Goal: Task Accomplishment & Management: Manage account settings

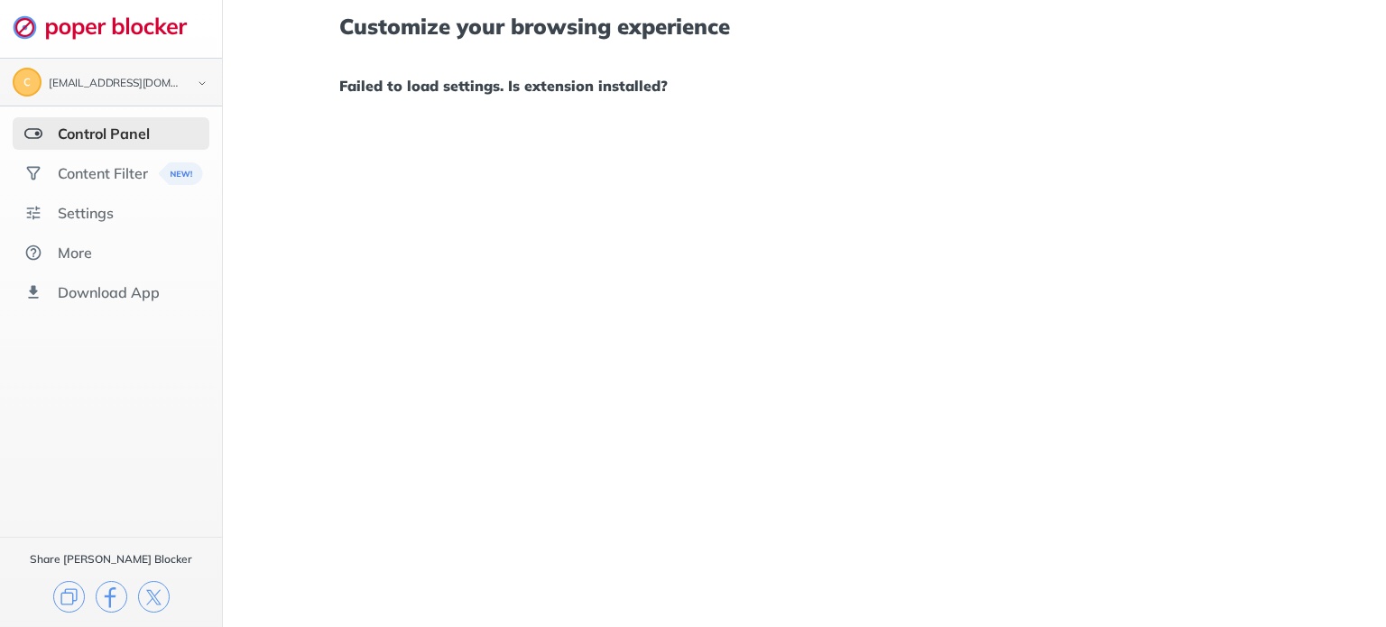
click at [195, 79] on img at bounding box center [202, 83] width 22 height 19
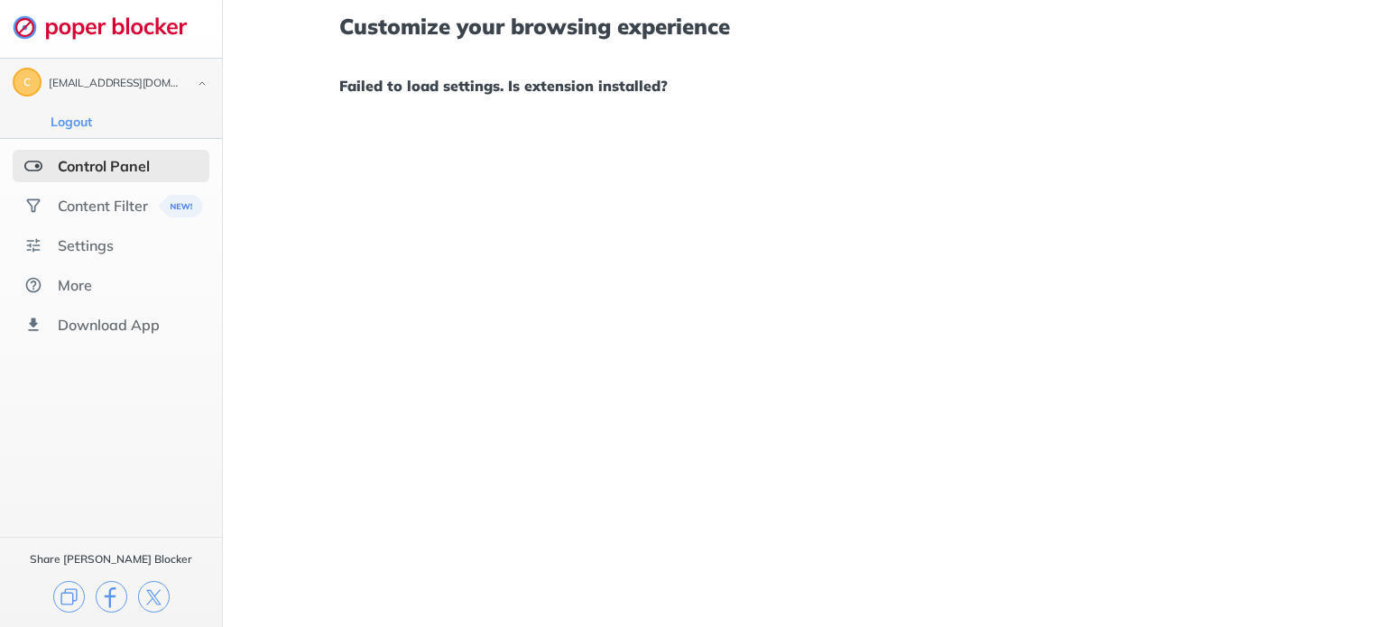
click at [195, 79] on img at bounding box center [202, 83] width 22 height 19
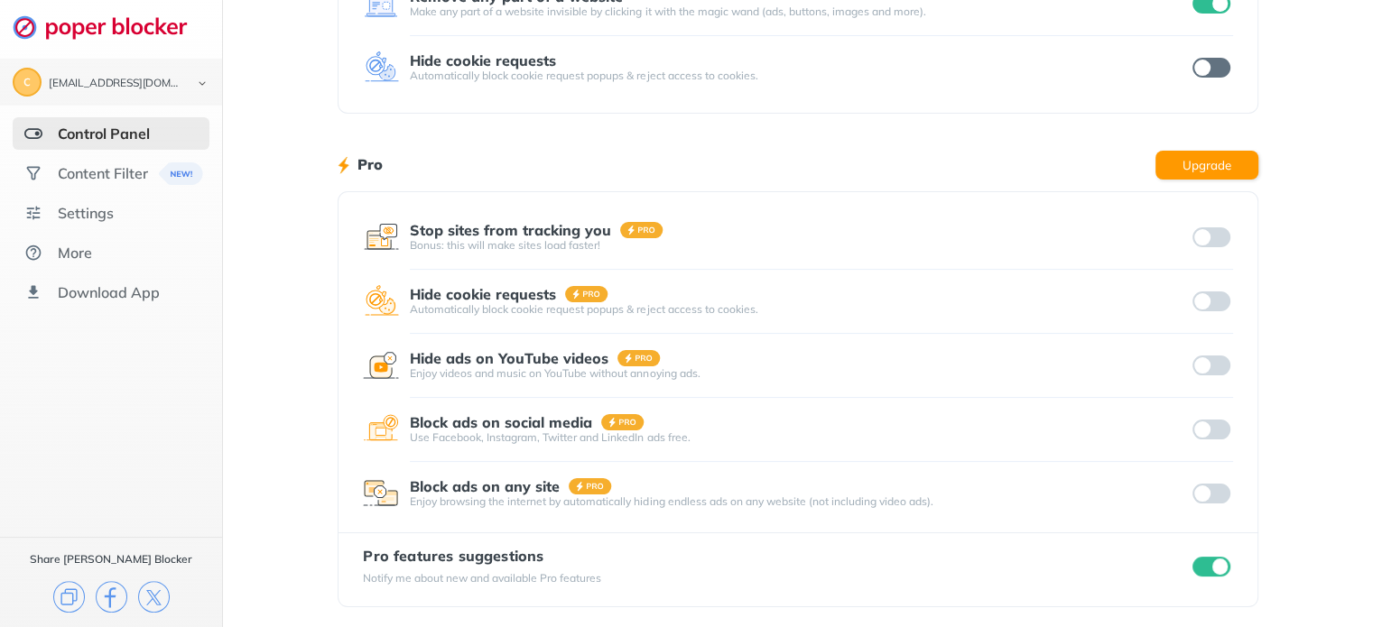
scroll to position [296, 0]
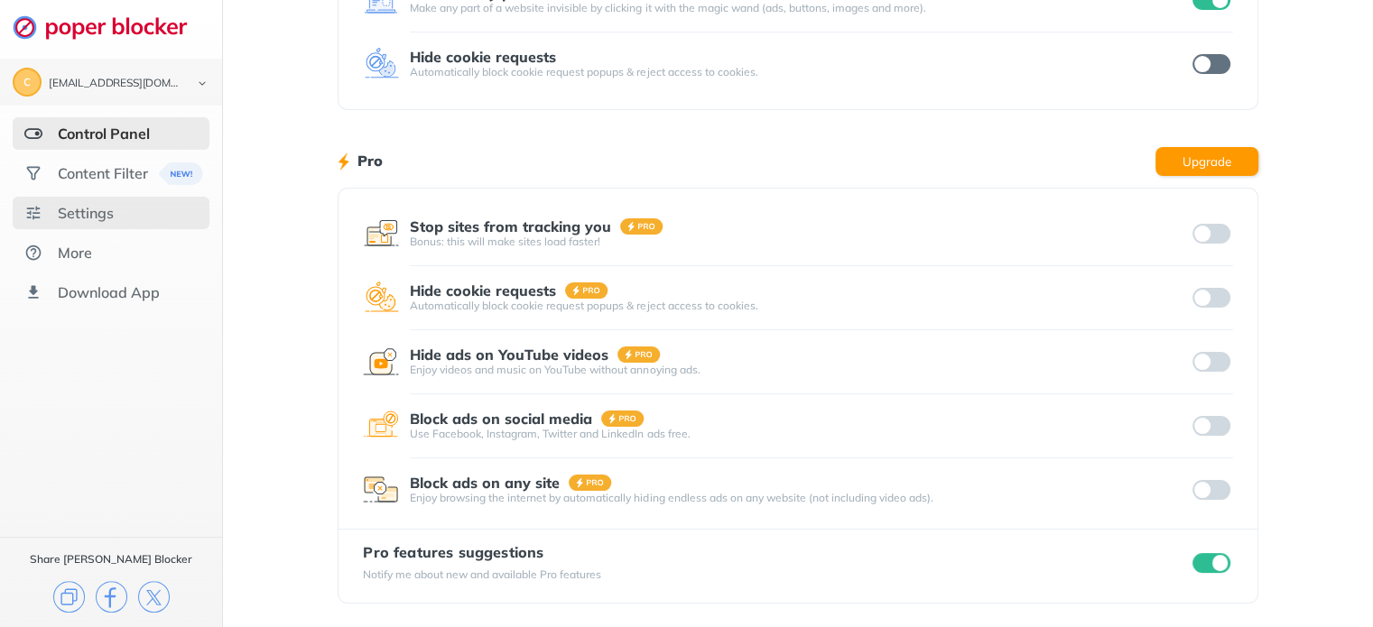
click at [101, 219] on div "Settings" at bounding box center [86, 213] width 56 height 18
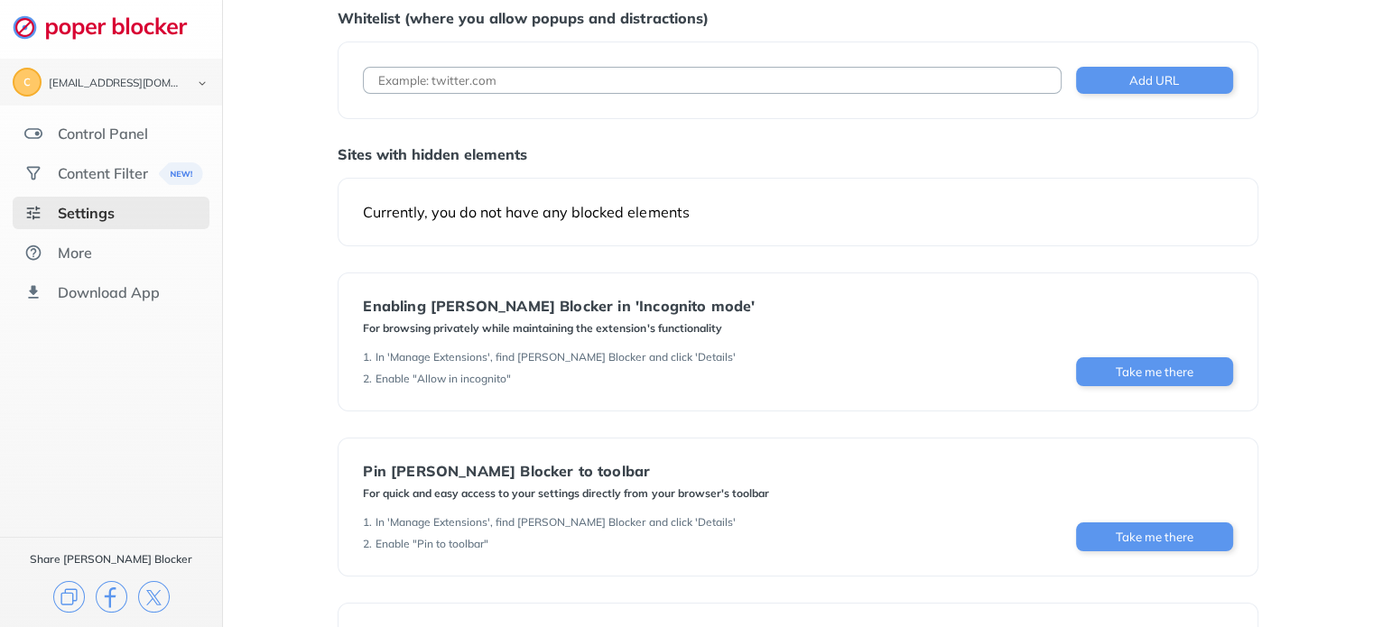
scroll to position [153, 0]
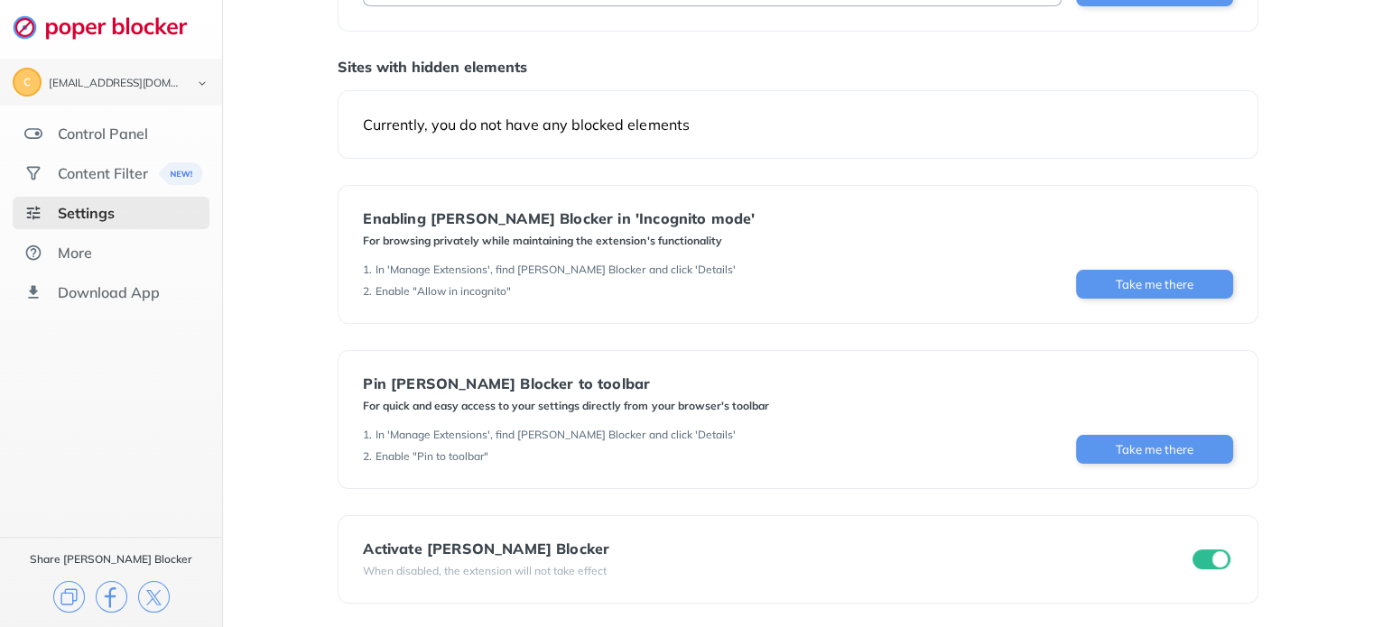
click at [1207, 564] on input "checkbox" at bounding box center [1211, 560] width 38 height 20
click at [372, 441] on div "1 . In 'Manage Extensions', find Poper Blocker and click 'Details' 2 . Enable "…" at bounding box center [565, 446] width 405 height 36
click at [81, 252] on div "More" at bounding box center [75, 253] width 34 height 18
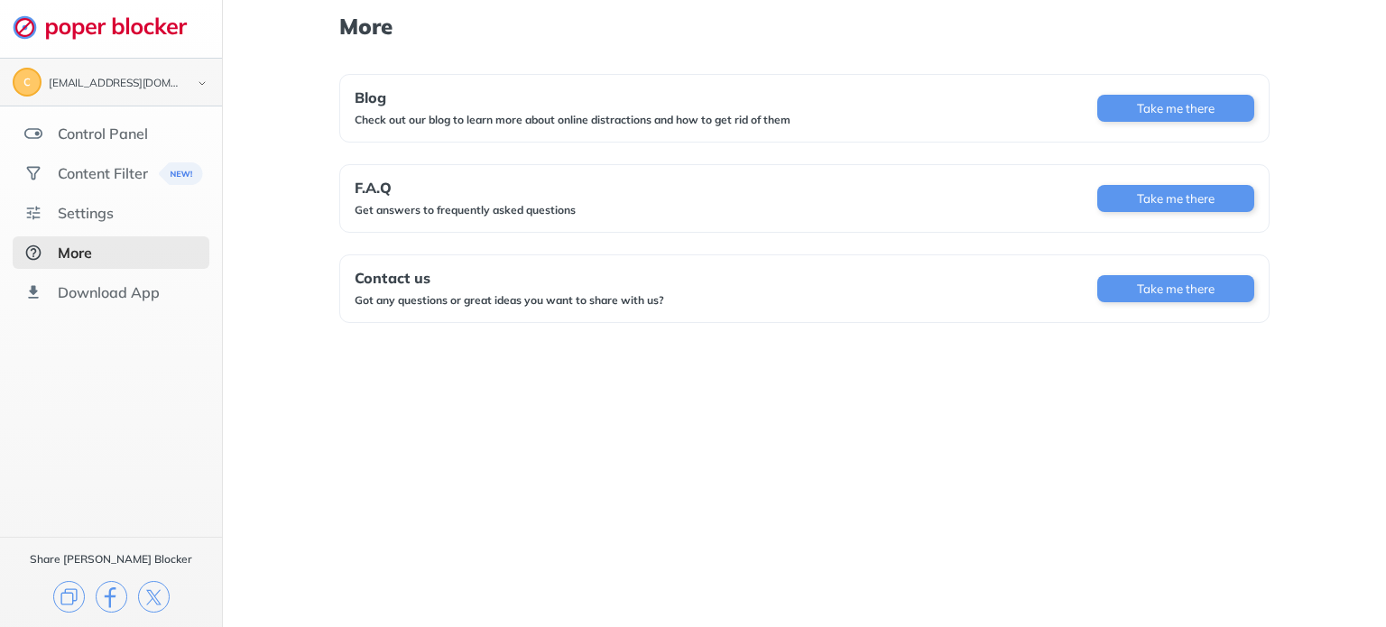
click at [199, 75] on img at bounding box center [202, 83] width 22 height 19
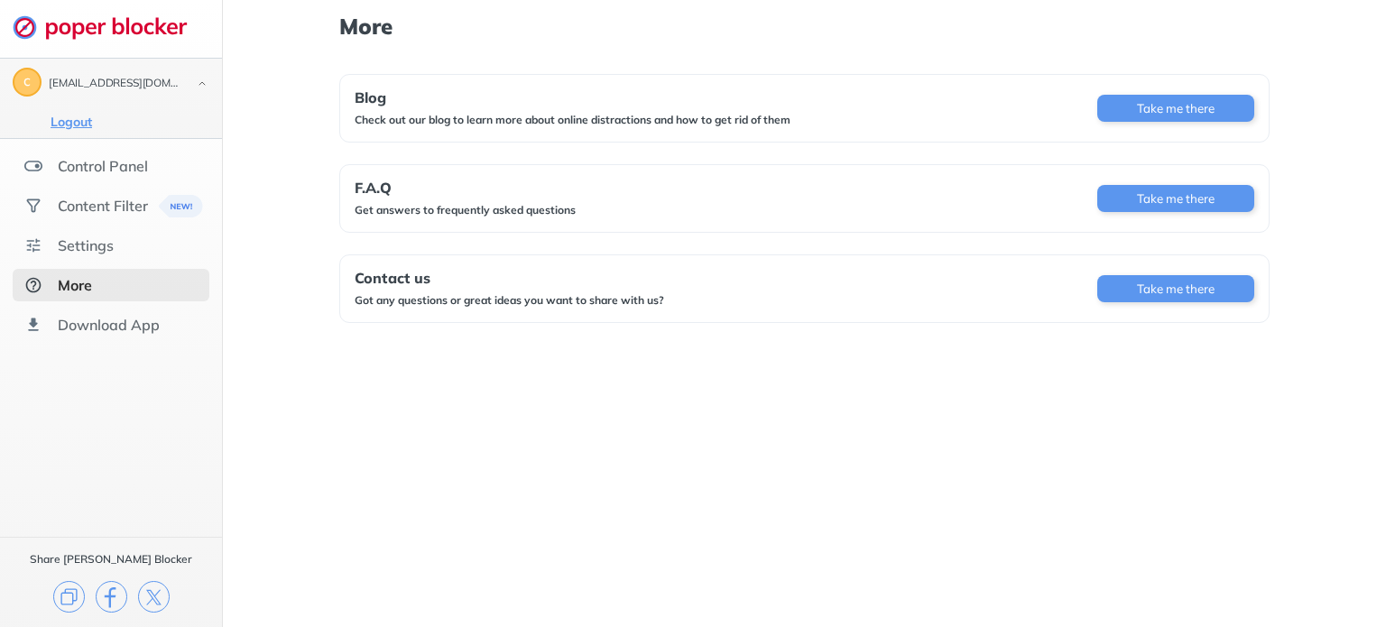
click at [69, 115] on button "Logout" at bounding box center [71, 122] width 52 height 18
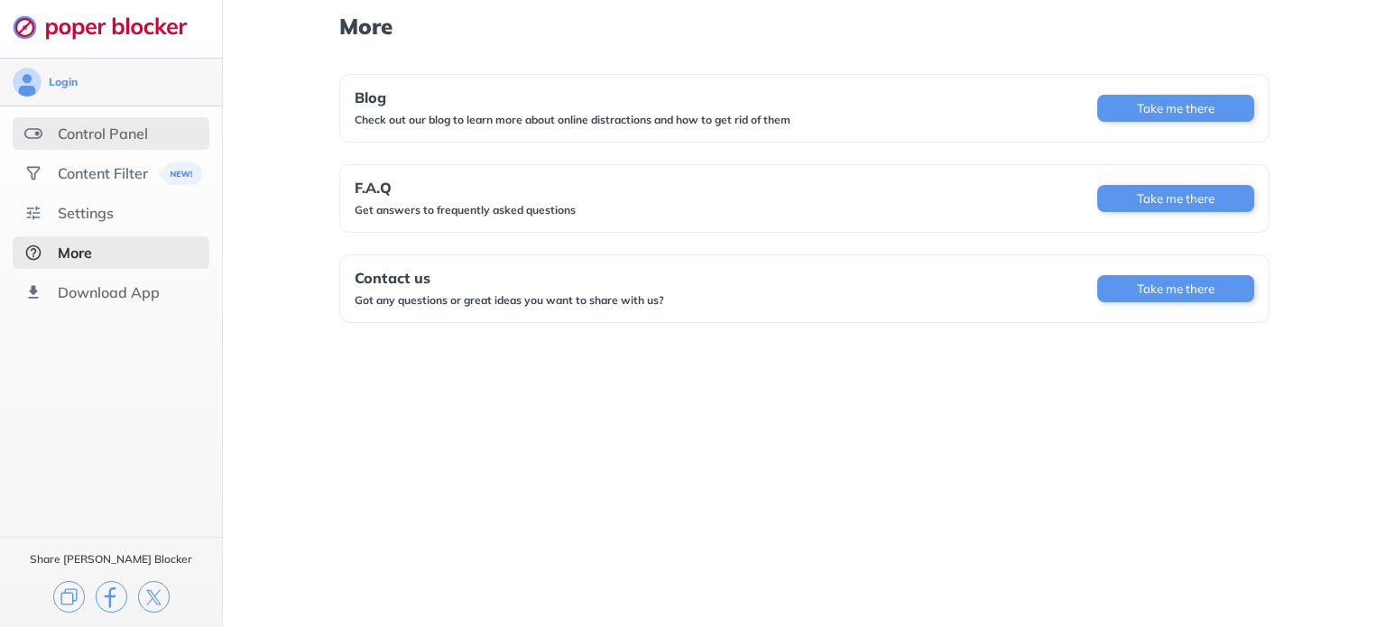
click at [119, 140] on div "Control Panel" at bounding box center [103, 134] width 90 height 18
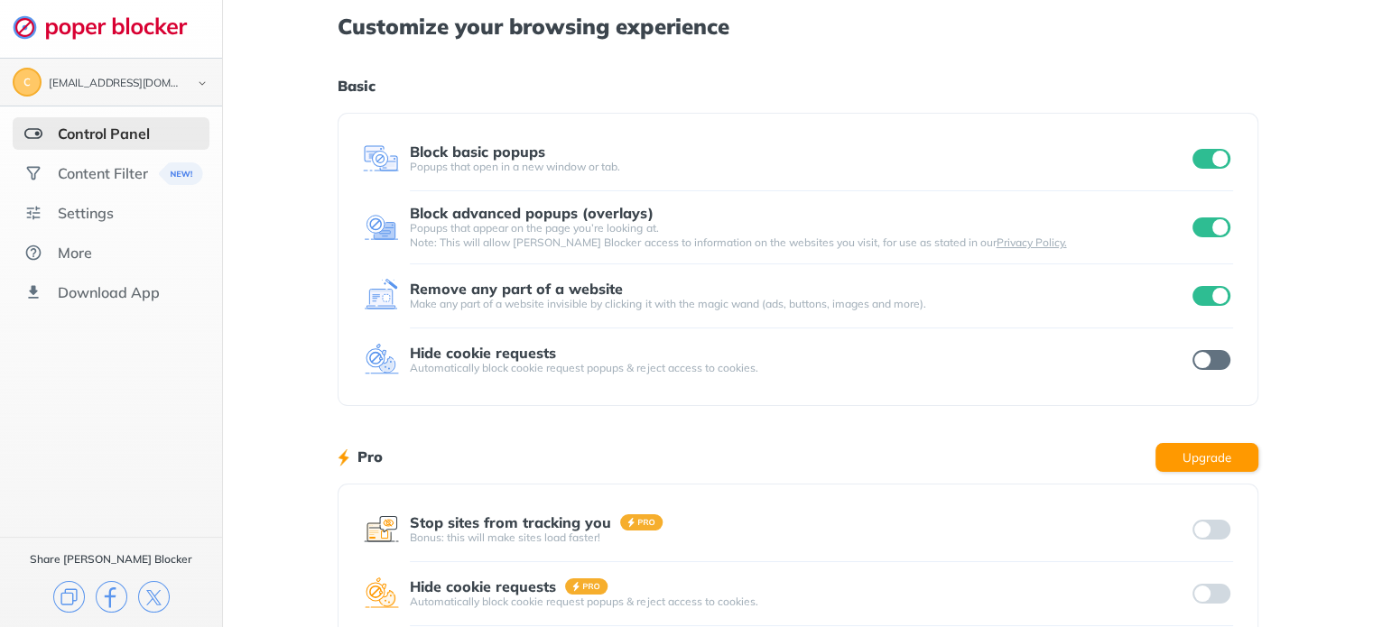
click at [1225, 298] on input "checkbox" at bounding box center [1211, 296] width 38 height 20
click at [1203, 226] on input "checkbox" at bounding box center [1211, 227] width 38 height 20
click at [1210, 143] on div "Block basic popups Popups that open in a new window or tab." at bounding box center [797, 159] width 869 height 36
click at [1212, 162] on input "checkbox" at bounding box center [1211, 159] width 38 height 20
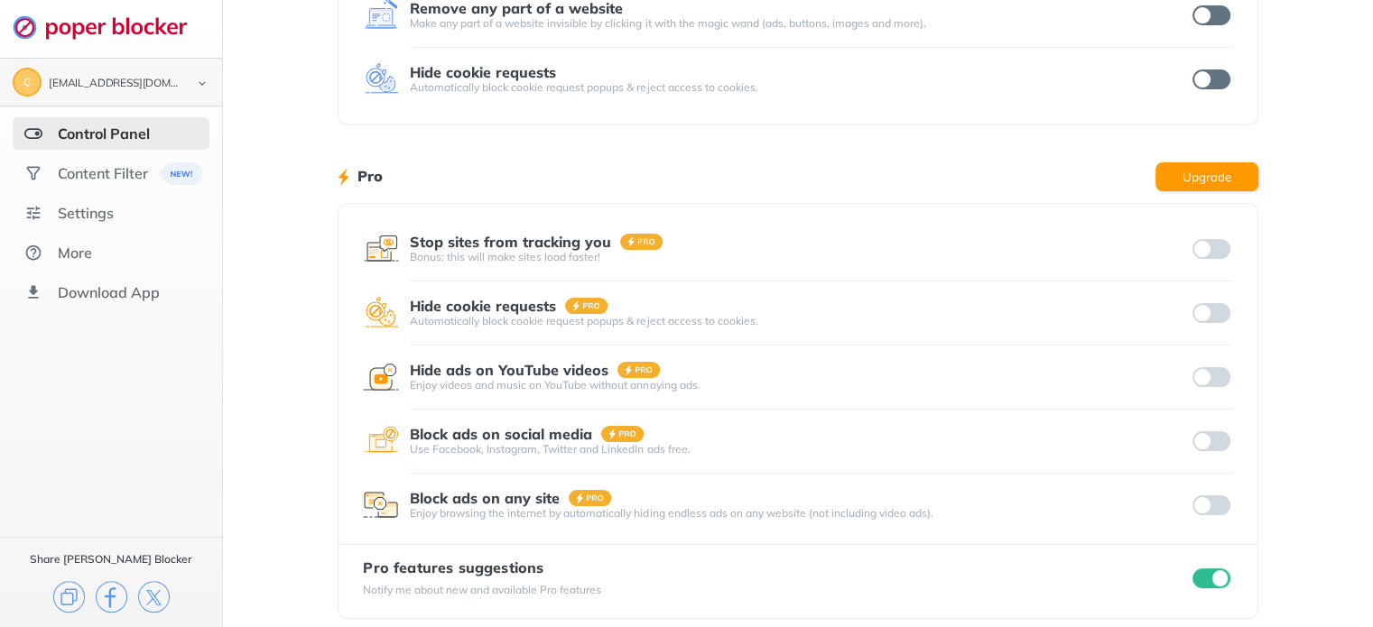
scroll to position [296, 0]
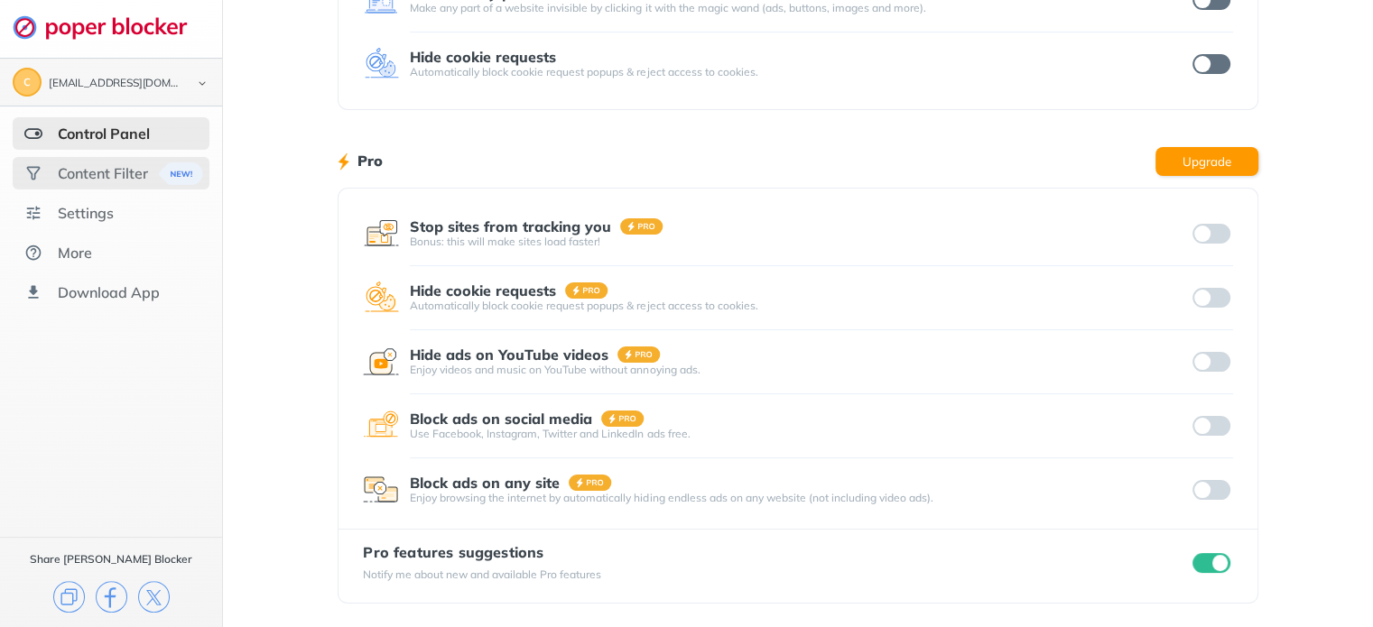
click at [129, 170] on div "Content Filter" at bounding box center [103, 173] width 90 height 18
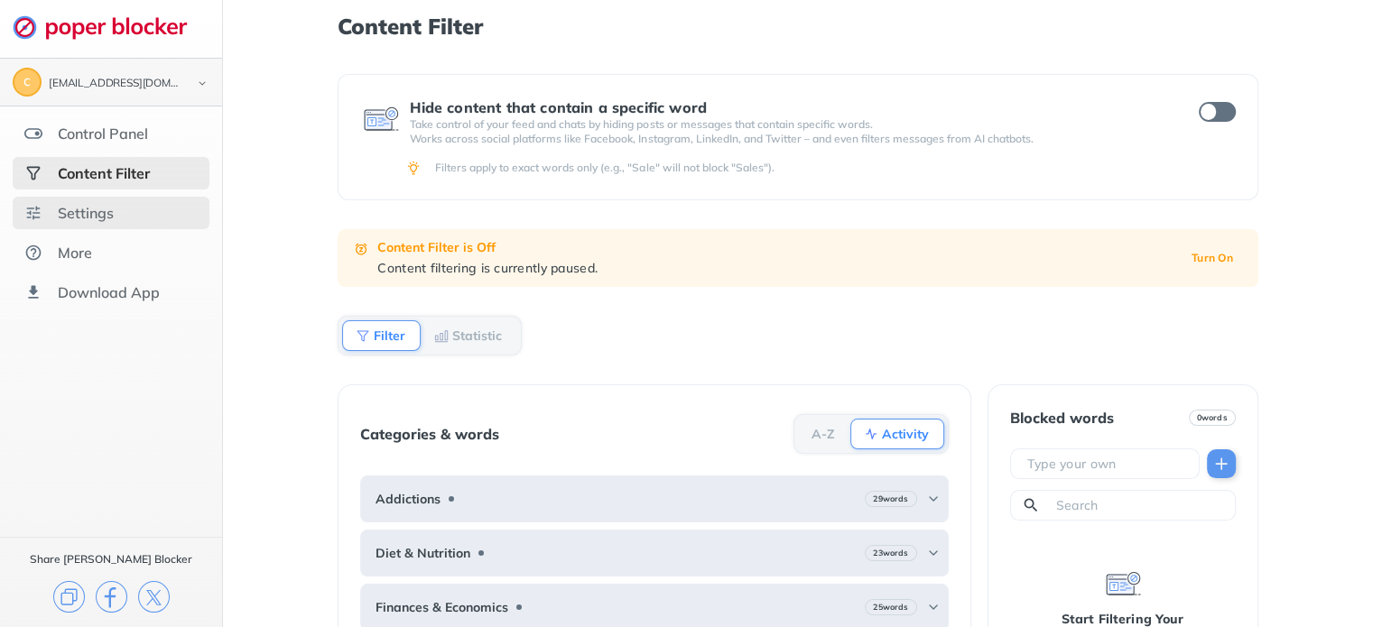
click at [80, 207] on div "Settings" at bounding box center [86, 213] width 56 height 18
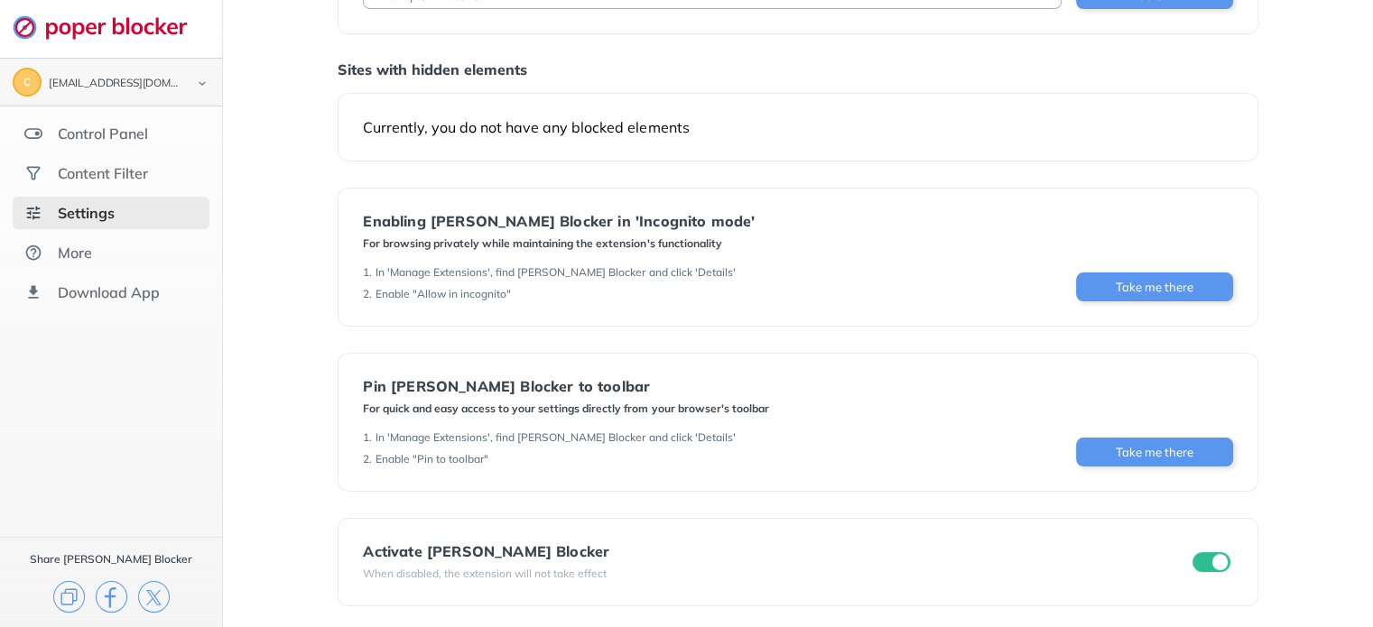
scroll to position [153, 0]
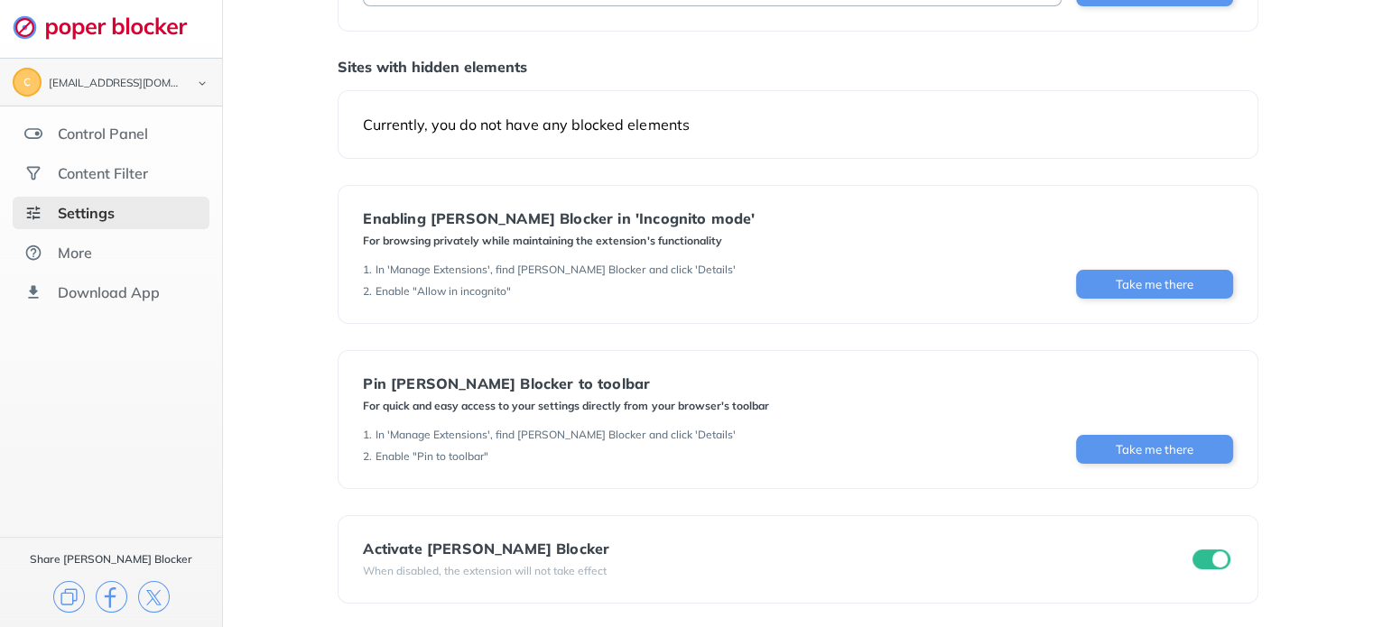
click at [1234, 559] on div "Activate Poper Blocker When disabled, the extension will not take effect" at bounding box center [797, 559] width 920 height 88
click at [1220, 559] on input "checkbox" at bounding box center [1211, 560] width 38 height 20
click at [115, 175] on div "Content Filter" at bounding box center [103, 173] width 90 height 18
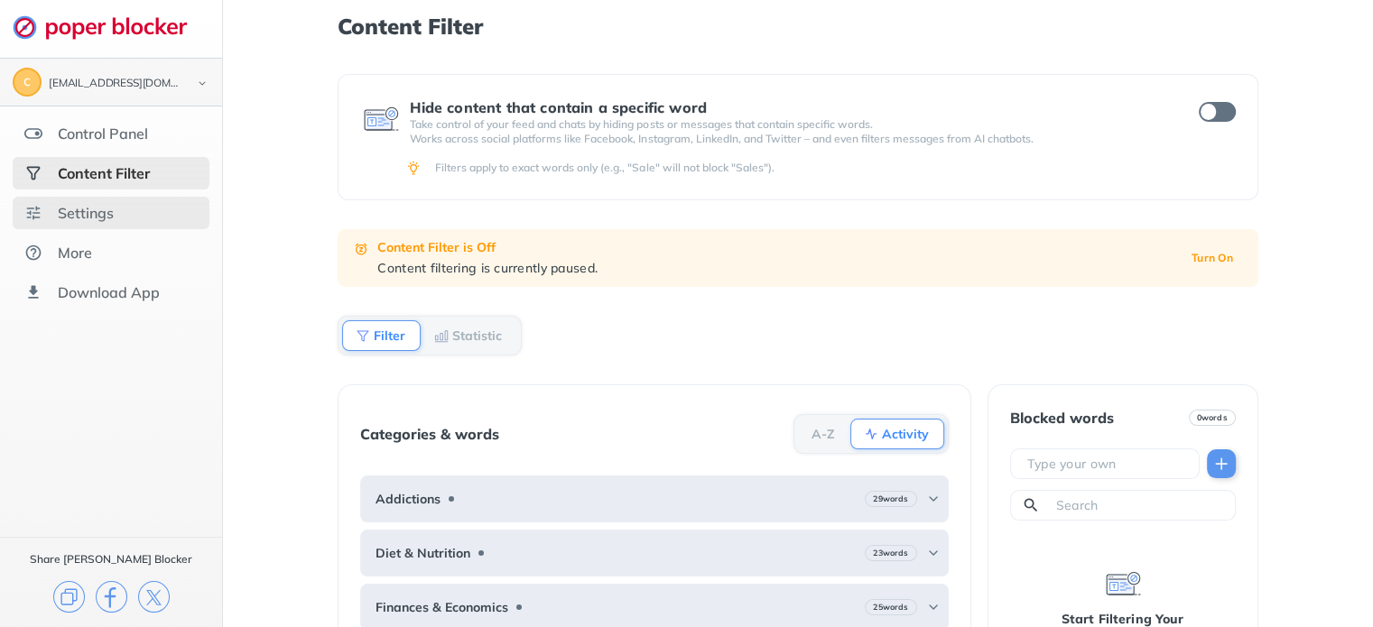
click at [125, 208] on div "Settings" at bounding box center [111, 213] width 197 height 32
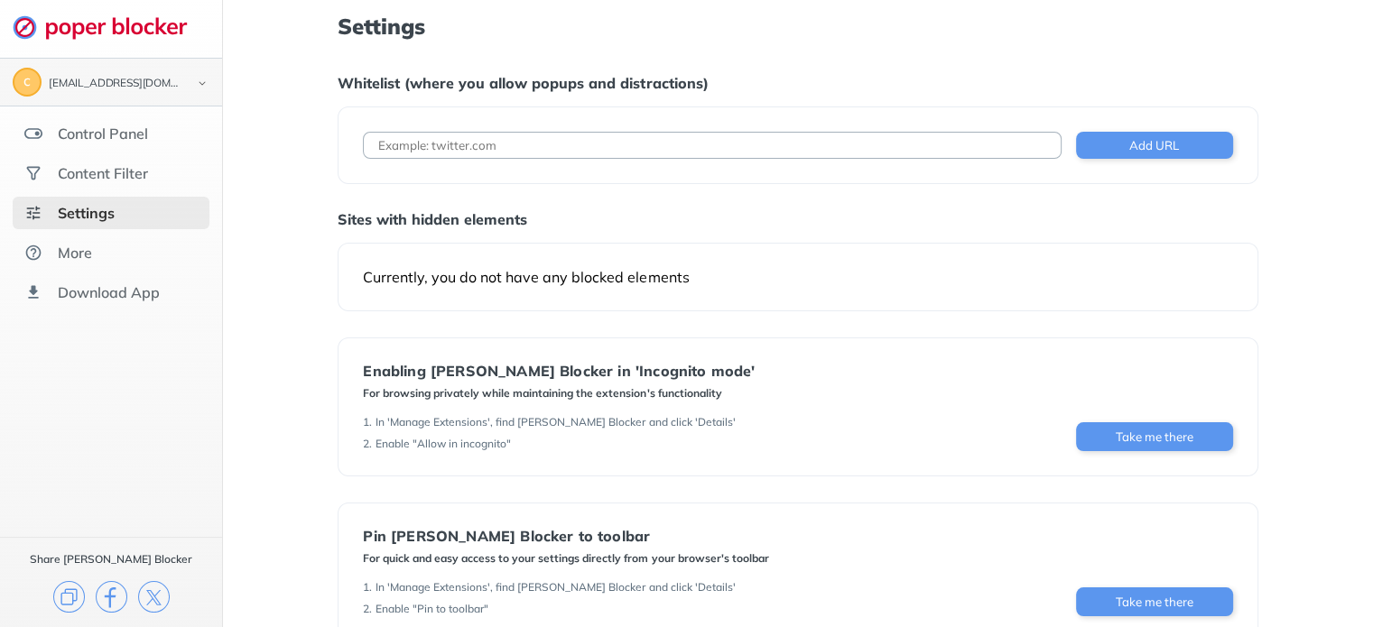
scroll to position [153, 0]
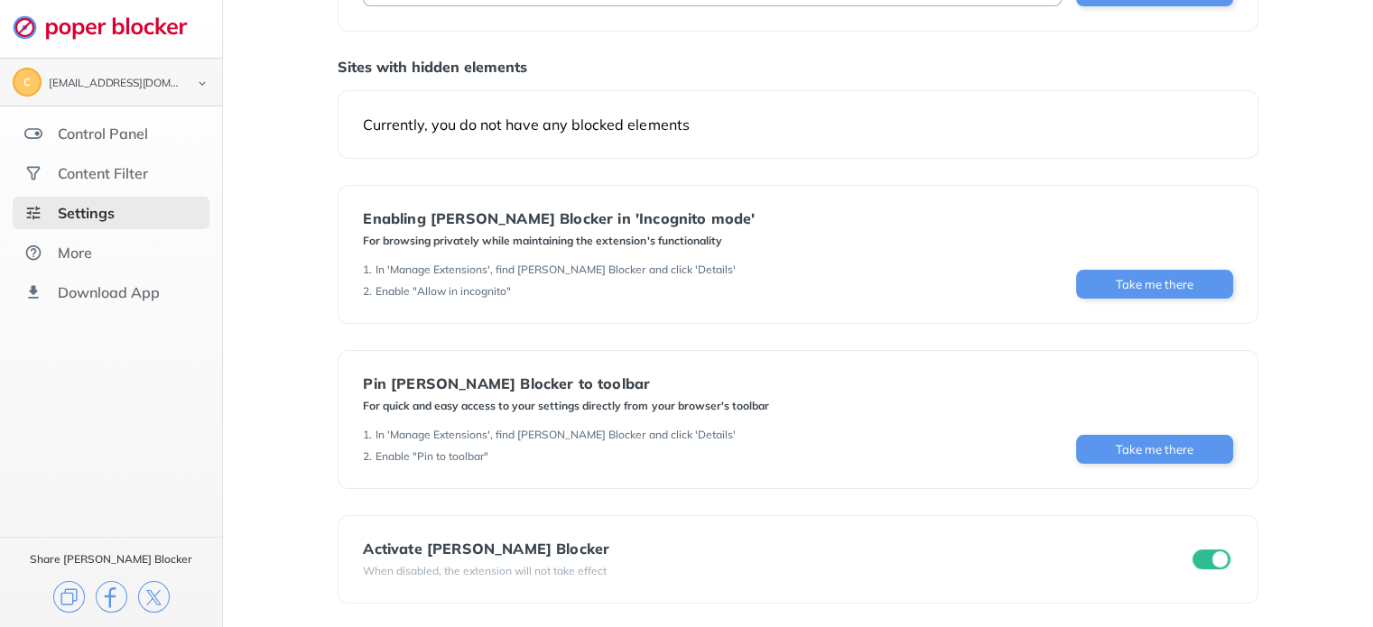
click at [423, 577] on div "Activate Poper Blocker When disabled, the extension will not take effect" at bounding box center [797, 559] width 920 height 88
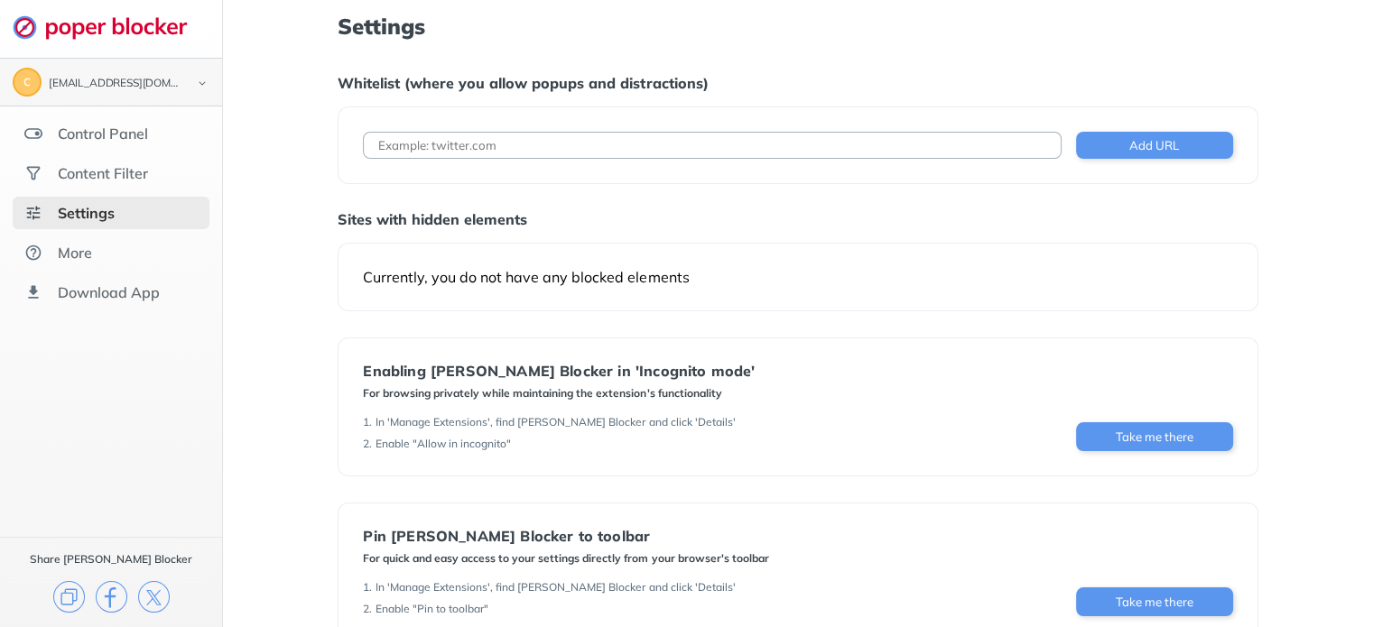
click at [153, 96] on div "c cottoncandy.elite123@gmail.com" at bounding box center [111, 82] width 197 height 29
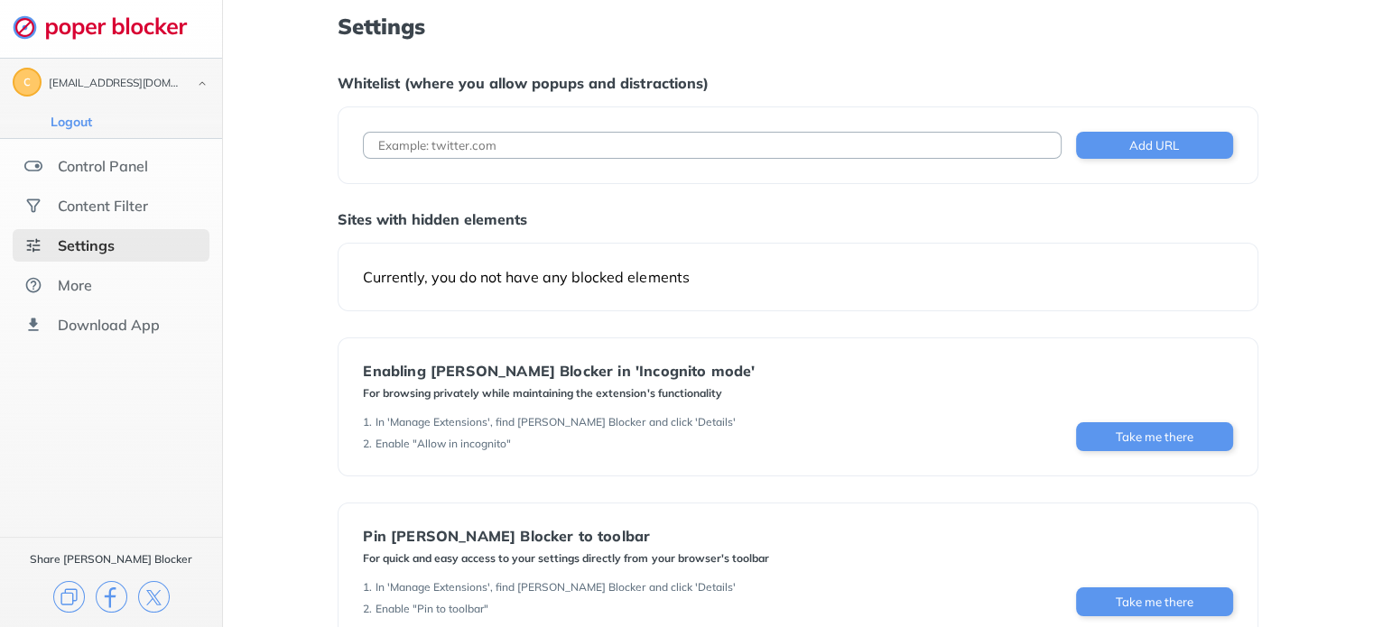
click at [153, 96] on div "c cottoncandy.elite123@gmail.com" at bounding box center [111, 82] width 197 height 29
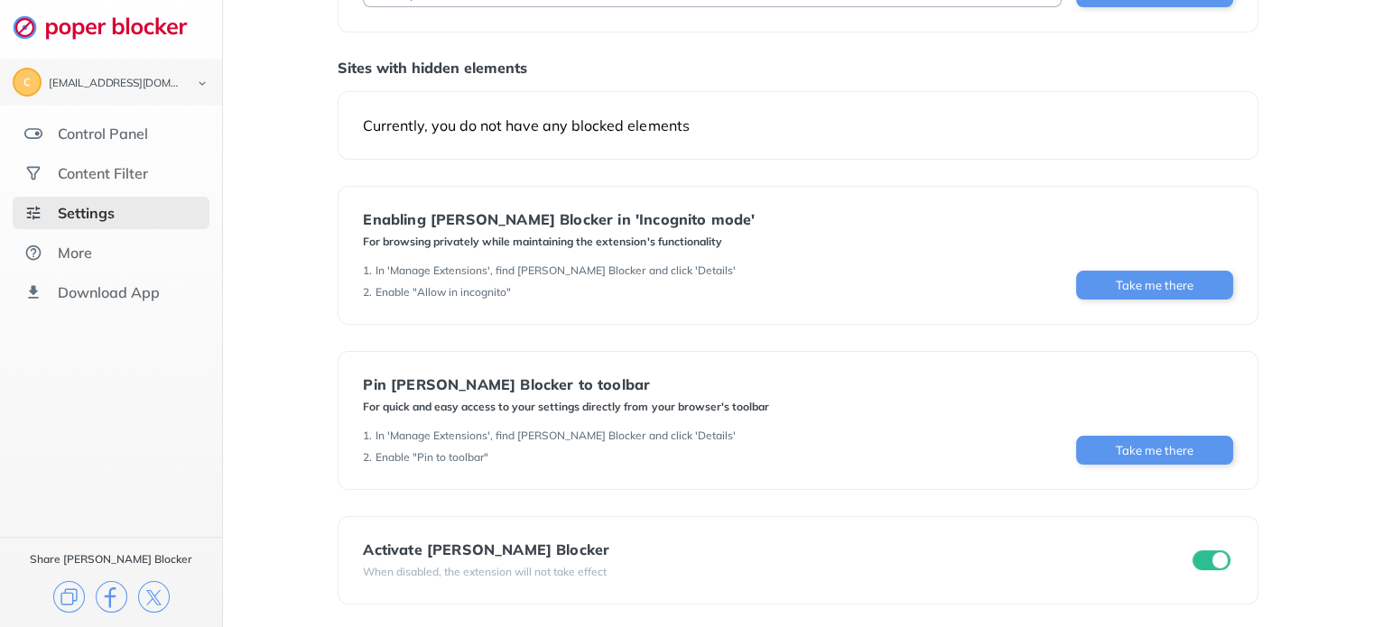
scroll to position [153, 0]
click at [34, 169] on img at bounding box center [33, 173] width 18 height 18
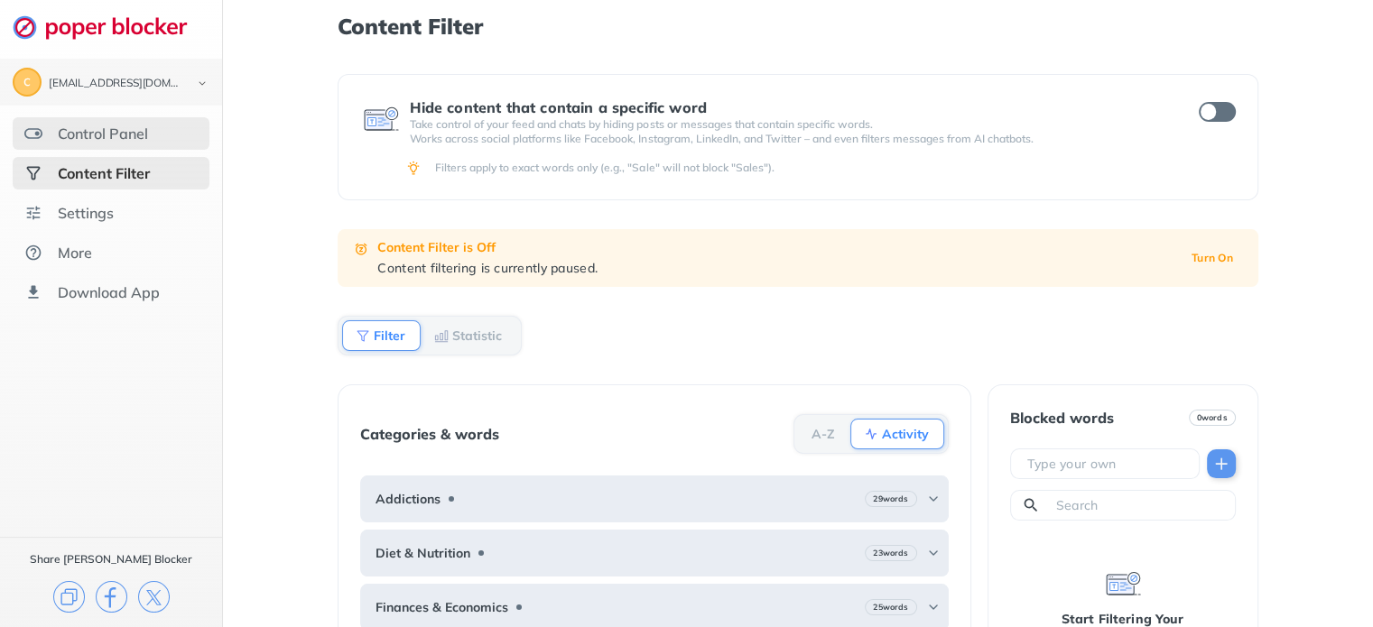
click at [111, 149] on div "Control Panel" at bounding box center [111, 133] width 197 height 32
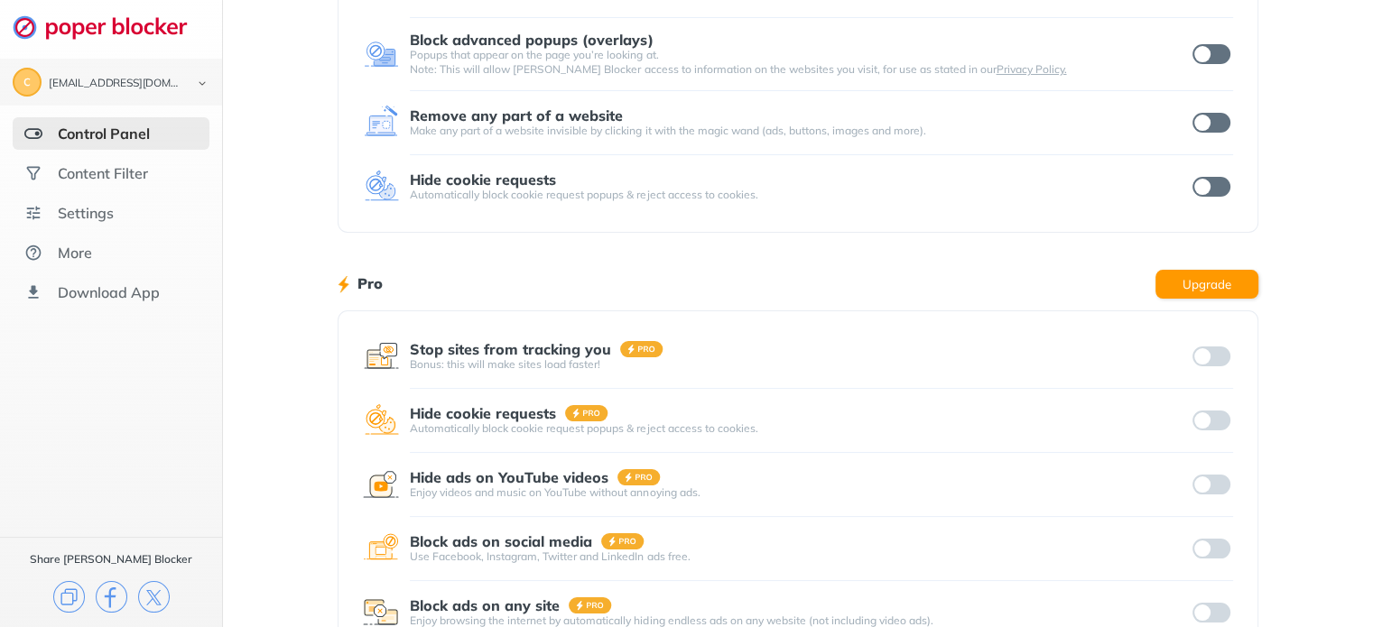
scroll to position [209, 0]
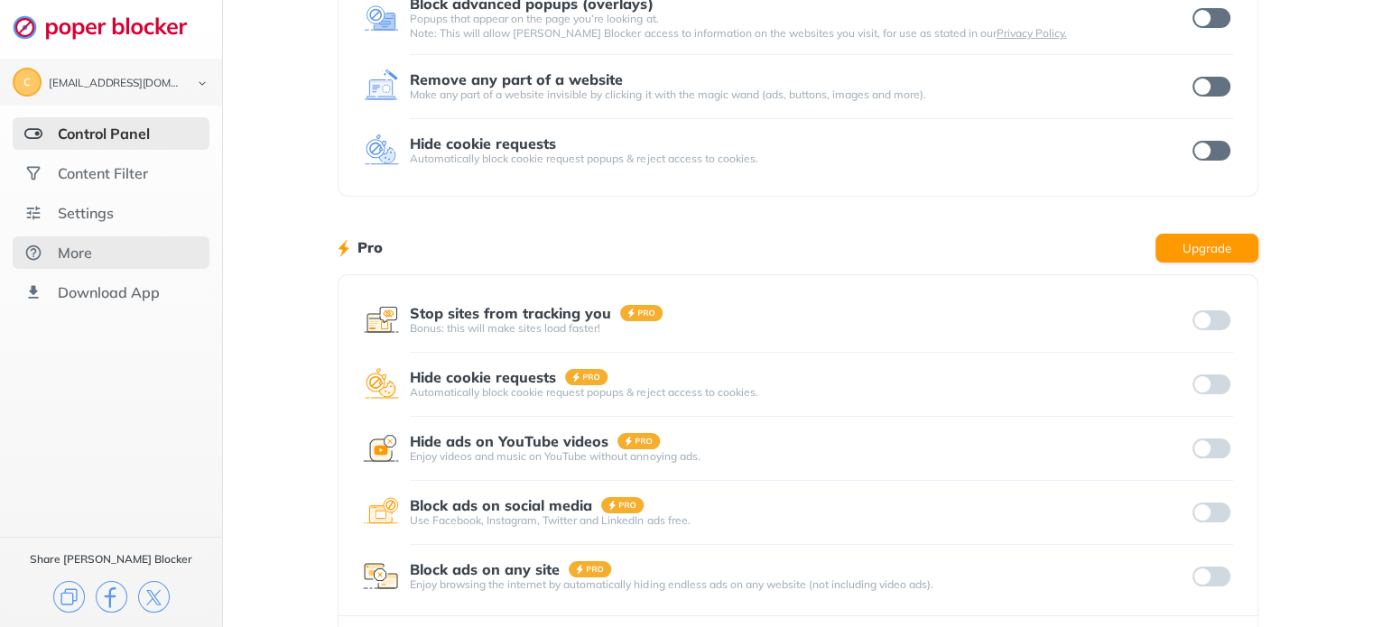
click at [128, 245] on div "More" at bounding box center [111, 252] width 197 height 32
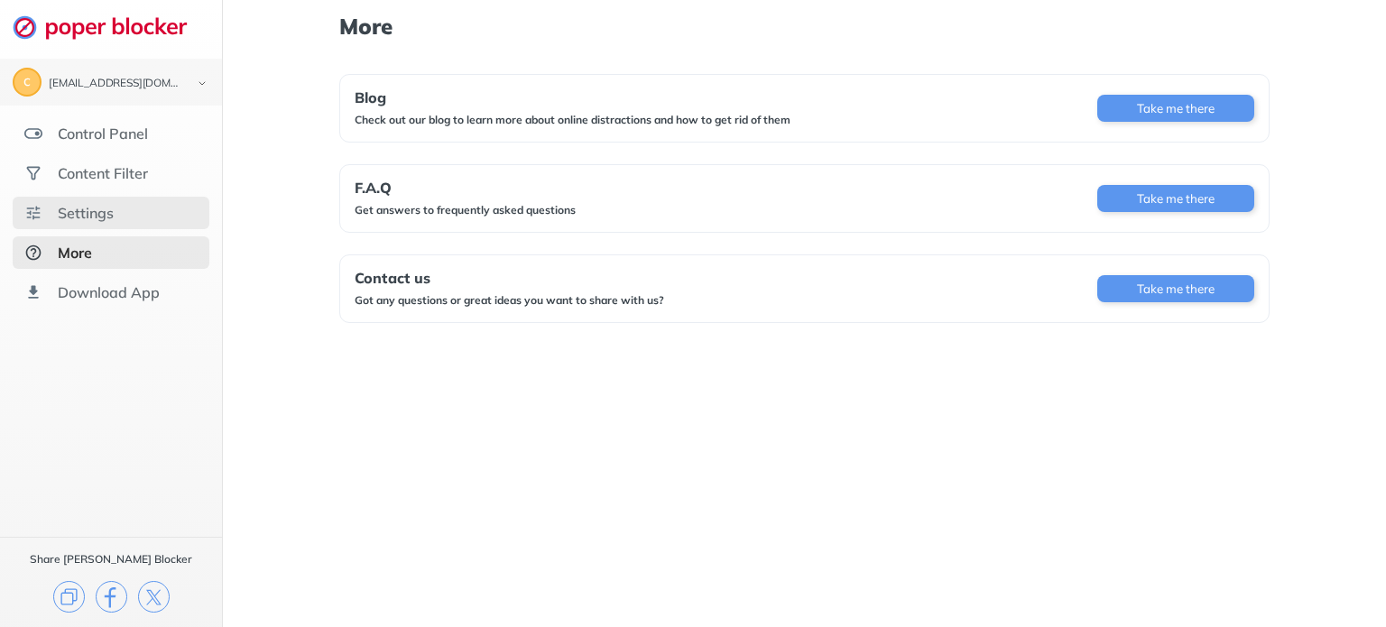
click at [135, 209] on div "Settings" at bounding box center [111, 213] width 197 height 32
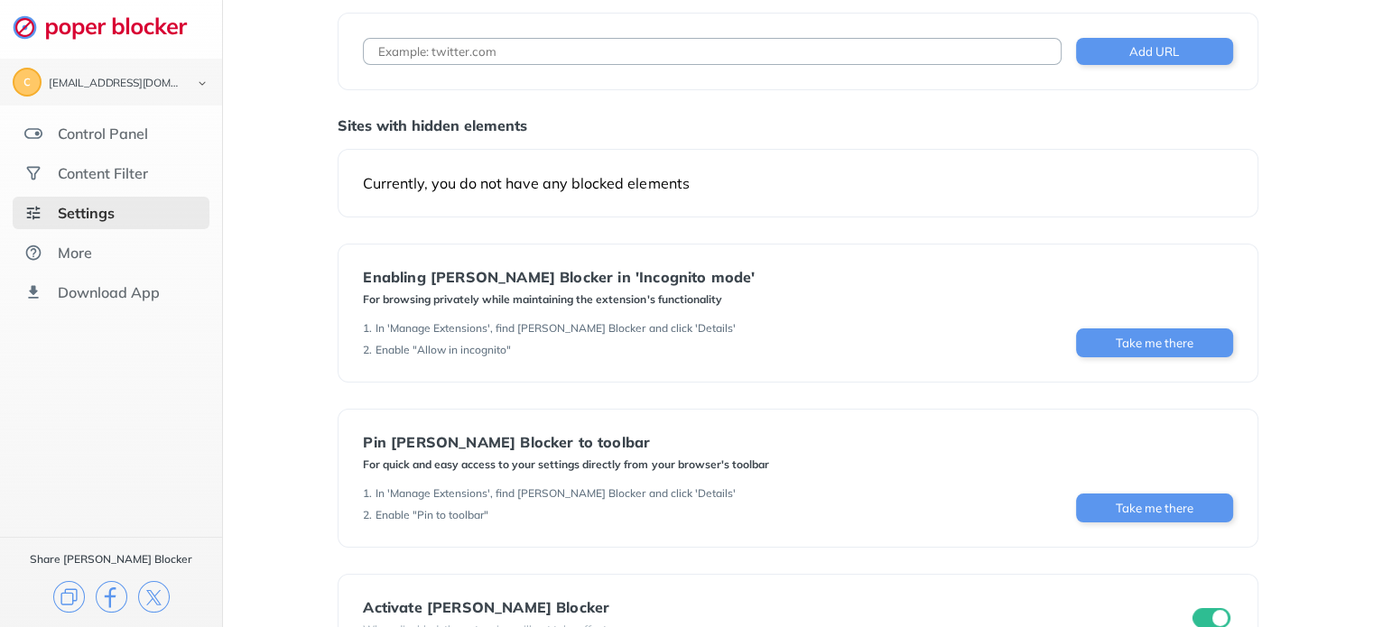
scroll to position [153, 0]
